Goal: Check status: Check status

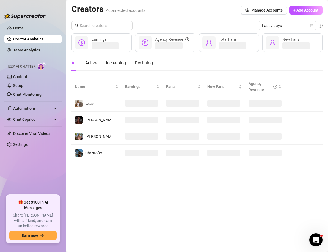
click at [165, 208] on main "Creators 4 connected accounts Manage Accounts + Add Account Last 7 days Earning…" at bounding box center [197, 126] width 262 height 252
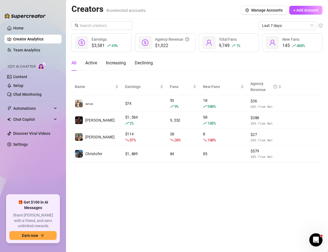
click at [17, 86] on link "Setup" at bounding box center [18, 85] width 10 height 4
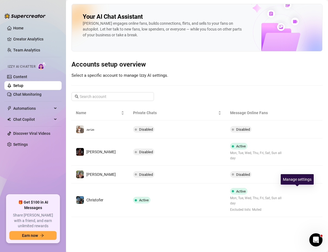
click at [298, 198] on icon "right" at bounding box center [300, 200] width 4 height 4
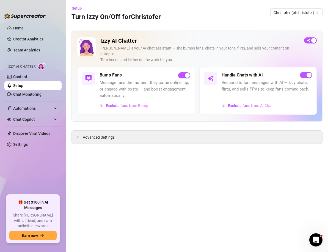
click at [309, 40] on span "button" at bounding box center [310, 40] width 13 height 6
click at [102, 134] on span "Advanced Settings" at bounding box center [99, 137] width 32 height 6
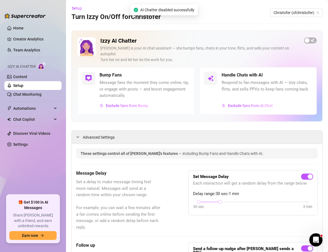
click at [306, 40] on button "button" at bounding box center [310, 40] width 13 height 6
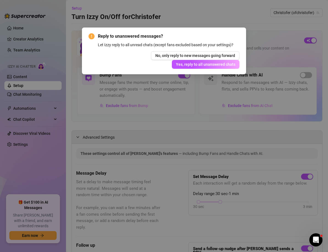
click at [191, 66] on span "Yes, reply to all unanswered chats" at bounding box center [205, 64] width 59 height 4
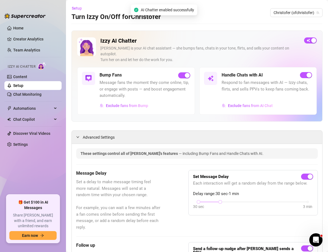
click at [14, 145] on link "Settings" at bounding box center [20, 144] width 15 height 4
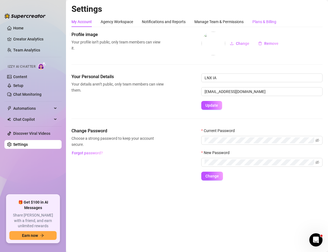
click at [255, 19] on div "Plans & Billing" at bounding box center [265, 22] width 24 height 6
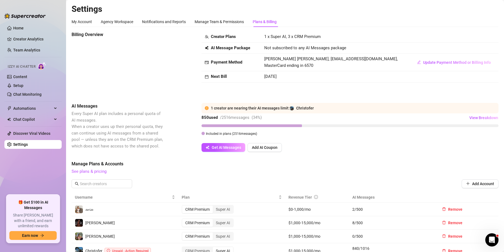
click at [328, 118] on span "View Breakdown" at bounding box center [483, 118] width 29 height 4
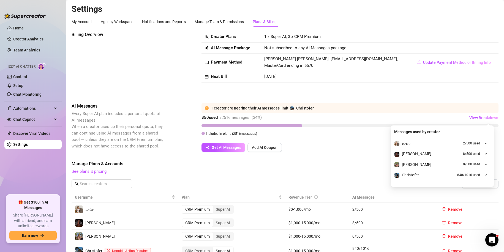
click at [328, 118] on span "View Breakdown" at bounding box center [483, 118] width 29 height 4
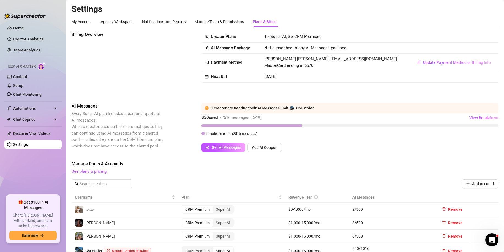
drag, startPoint x: 22, startPoint y: 37, endPoint x: 28, endPoint y: 37, distance: 6.1
click at [22, 37] on link "Creator Analytics" at bounding box center [35, 39] width 44 height 9
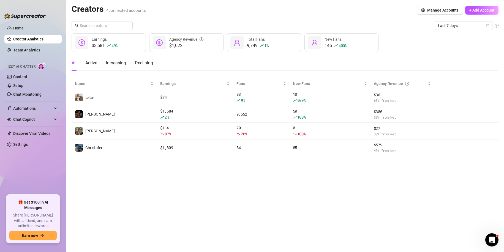
click at [328, 26] on span "Last 7 days" at bounding box center [463, 25] width 51 height 8
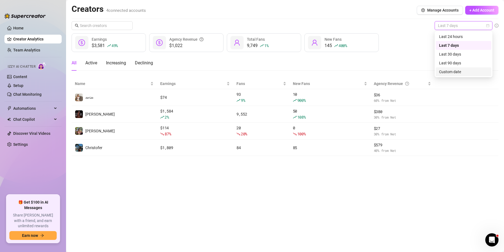
click at [328, 73] on div "Custom date" at bounding box center [463, 72] width 49 height 6
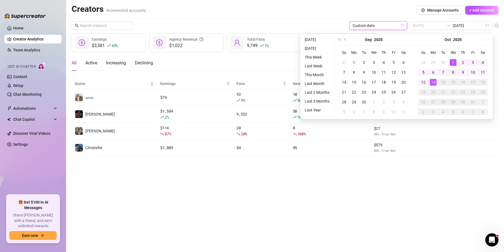
type input "[DATE]"
click at [328, 59] on div "1" at bounding box center [453, 62] width 7 height 7
type input "[DATE]"
click at [328, 81] on div "13" at bounding box center [433, 82] width 7 height 7
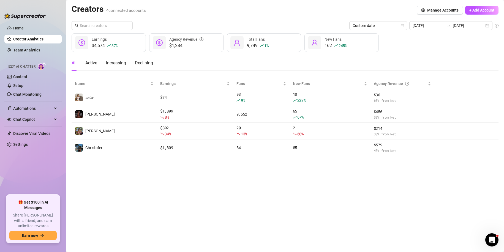
click at [312, 8] on div "Creators 4 connected accounts Manage Accounts + Add Account" at bounding box center [285, 10] width 427 height 13
click at [328, 24] on input "[DATE]" at bounding box center [428, 26] width 31 height 6
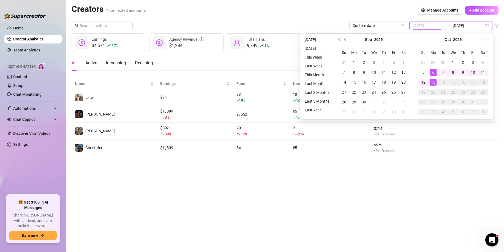
type input "[DATE]"
click at [328, 81] on div "13" at bounding box center [433, 82] width 7 height 7
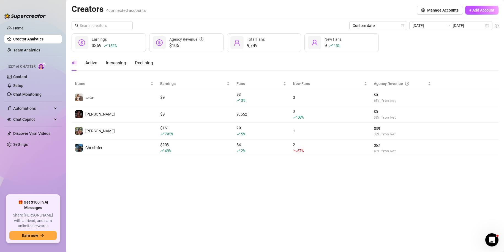
click at [254, 205] on main "Creators 4 connected accounts Manage Accounts + Add Account Custom date [DATE] …" at bounding box center [285, 126] width 438 height 252
click at [328, 28] on input "[DATE]" at bounding box center [428, 26] width 31 height 6
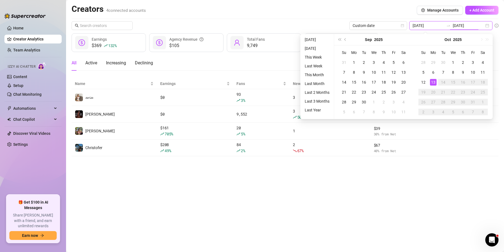
click at [328, 26] on input "[DATE]" at bounding box center [468, 26] width 31 height 6
type input "[DATE]"
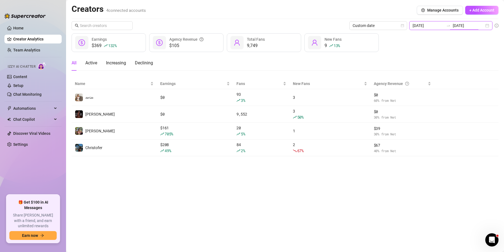
click at [328, 27] on input "[DATE]" at bounding box center [428, 26] width 31 height 6
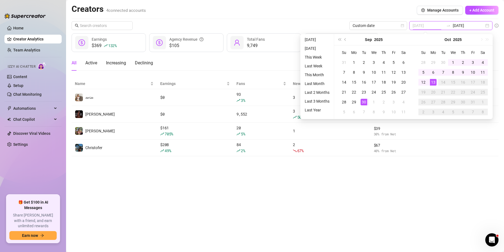
type input "[DATE]"
click at [328, 62] on div "1" at bounding box center [453, 62] width 7 height 7
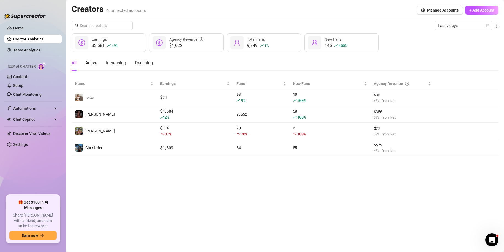
click at [453, 24] on span "Last 7 days" at bounding box center [463, 25] width 51 height 8
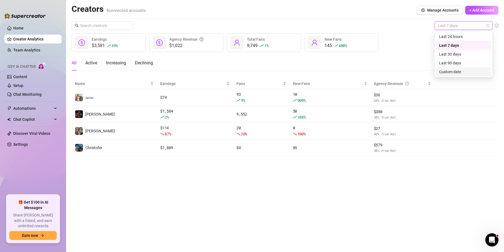
click at [444, 71] on div "Custom date" at bounding box center [463, 72] width 49 height 6
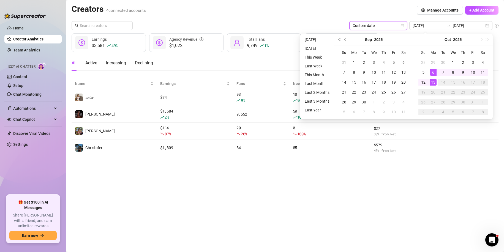
type input "[DATE]"
drag, startPoint x: 454, startPoint y: 60, endPoint x: 427, endPoint y: 91, distance: 40.2
click at [454, 60] on div "1" at bounding box center [453, 62] width 7 height 7
click at [436, 82] on div "13" at bounding box center [433, 82] width 7 height 7
